Goal: Task Accomplishment & Management: Manage account settings

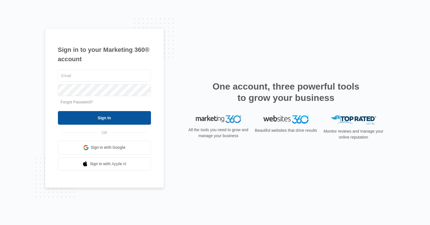
type input "[EMAIL_ADDRESS][DOMAIN_NAME]"
click at [100, 119] on input "Sign In" at bounding box center [104, 118] width 93 height 14
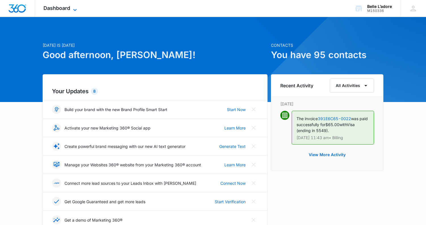
click at [74, 10] on icon at bounding box center [75, 10] width 7 height 7
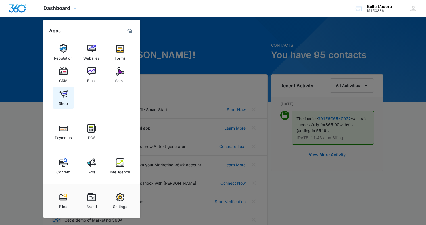
click at [65, 95] on img at bounding box center [63, 94] width 9 height 9
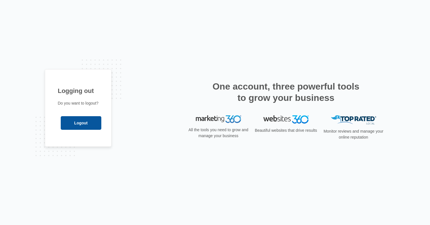
click at [77, 119] on input "Logout" at bounding box center [81, 123] width 41 height 14
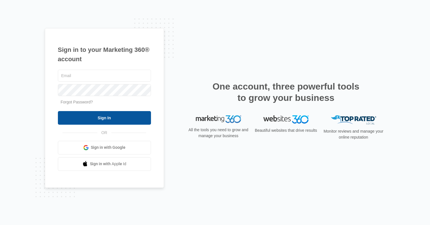
type input "[EMAIL_ADDRESS][DOMAIN_NAME]"
click at [111, 119] on input "Sign In" at bounding box center [104, 118] width 93 height 14
